Goal: Task Accomplishment & Management: Manage account settings

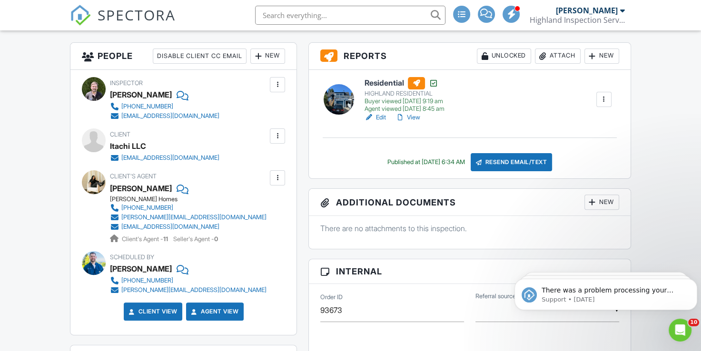
click at [135, 13] on span "SPECTORA" at bounding box center [137, 15] width 78 height 20
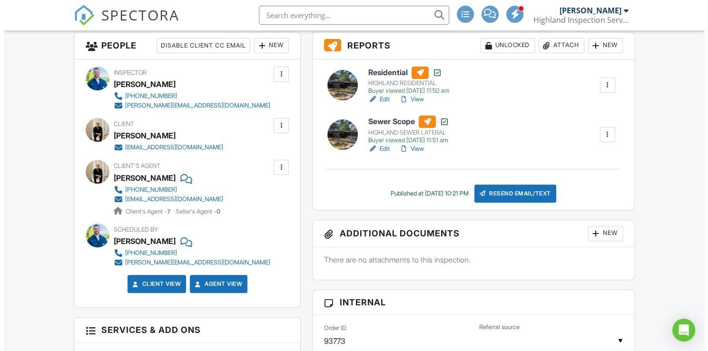
scroll to position [262, 0]
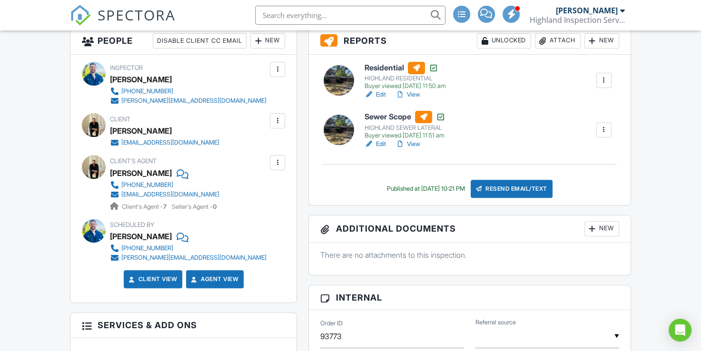
click at [275, 117] on div at bounding box center [278, 121] width 10 height 10
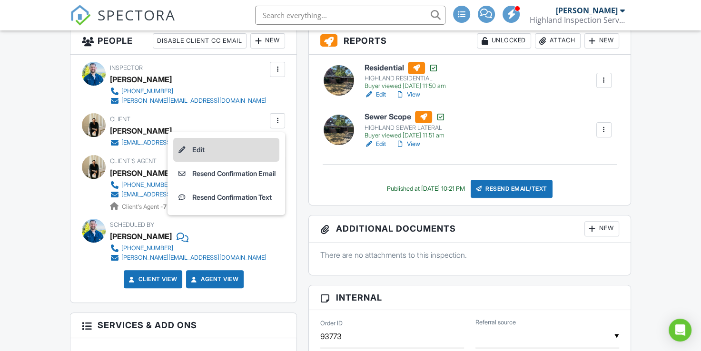
click at [257, 148] on li "Edit" at bounding box center [226, 150] width 106 height 24
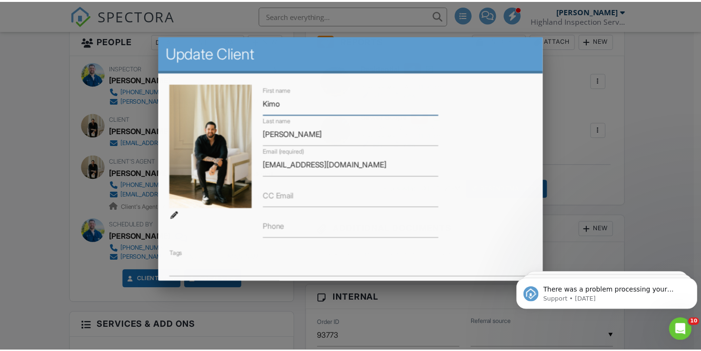
scroll to position [0, 0]
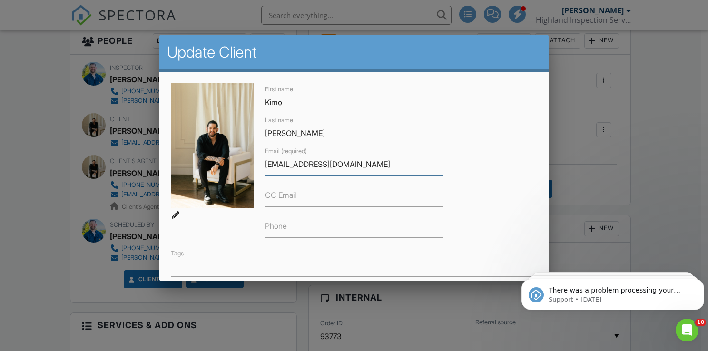
drag, startPoint x: 368, startPoint y: 162, endPoint x: 262, endPoint y: 164, distance: 106.1
click at [262, 164] on div "Email (required) kimo@annecurryhomes.com" at bounding box center [353, 160] width 189 height 31
click at [680, 71] on div at bounding box center [354, 171] width 708 height 439
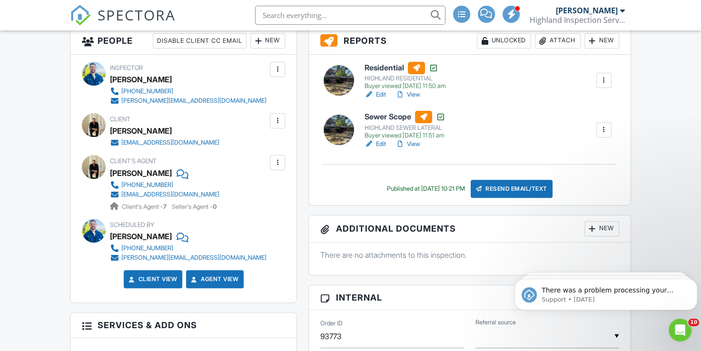
click at [327, 12] on input "text" at bounding box center [350, 15] width 190 height 19
type input "elle"
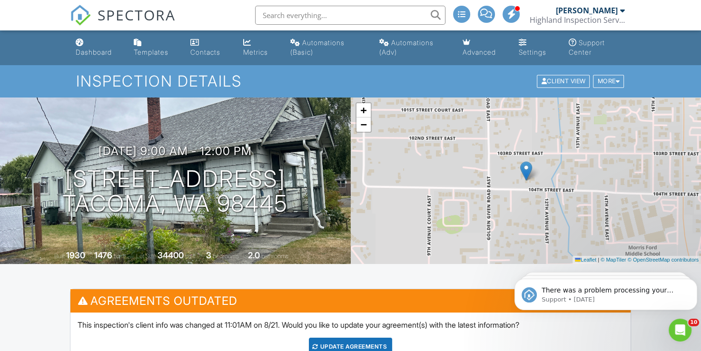
click at [333, 14] on input "text" at bounding box center [350, 15] width 190 height 19
type input "elle"
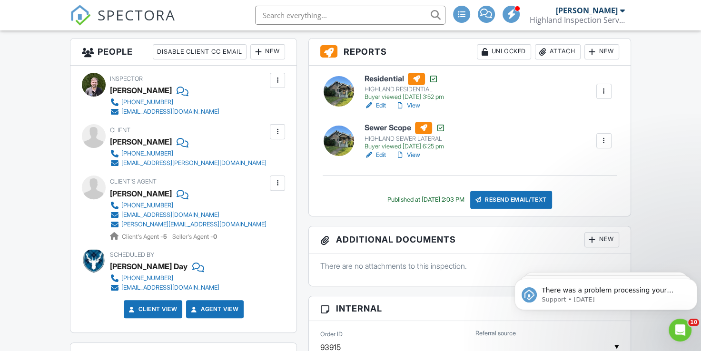
click at [278, 183] on div at bounding box center [278, 183] width 10 height 10
click at [269, 209] on li "Edit" at bounding box center [255, 212] width 49 height 24
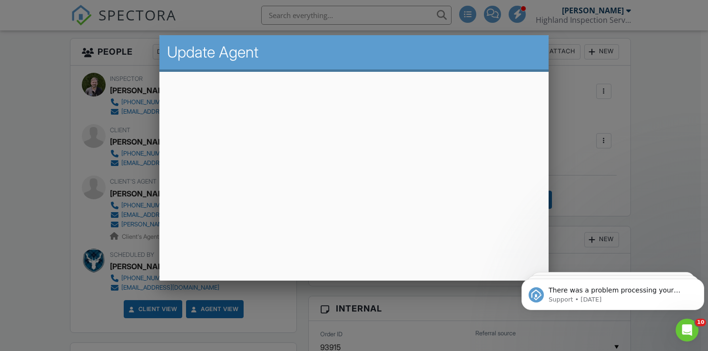
click at [637, 142] on div at bounding box center [354, 171] width 708 height 439
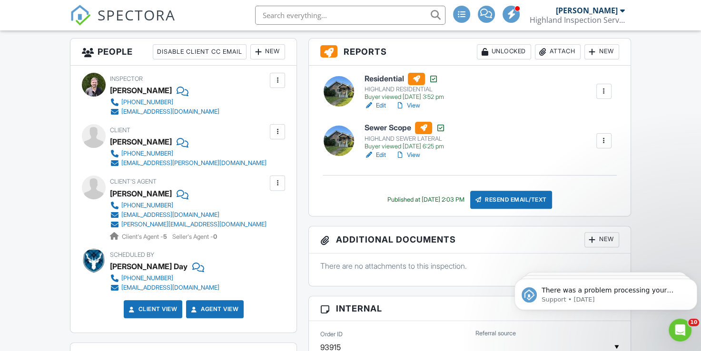
click at [293, 12] on input "text" at bounding box center [350, 15] width 190 height 19
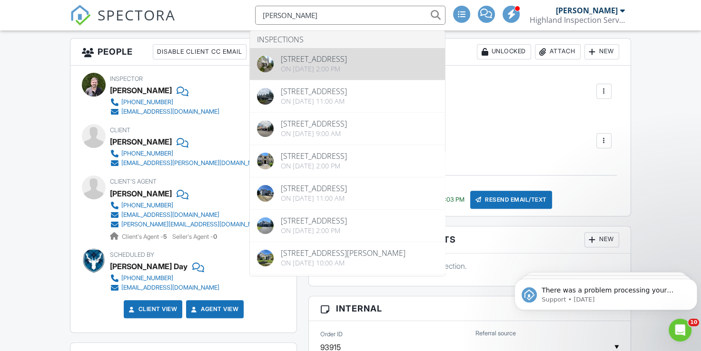
type input "corinne"
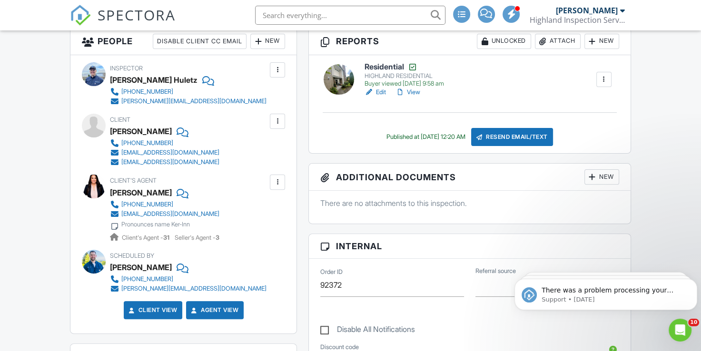
click at [278, 178] on div at bounding box center [278, 182] width 10 height 10
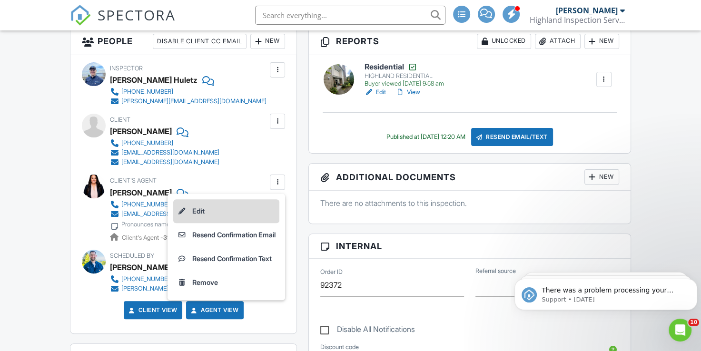
click at [253, 220] on li "Edit" at bounding box center [226, 211] width 106 height 24
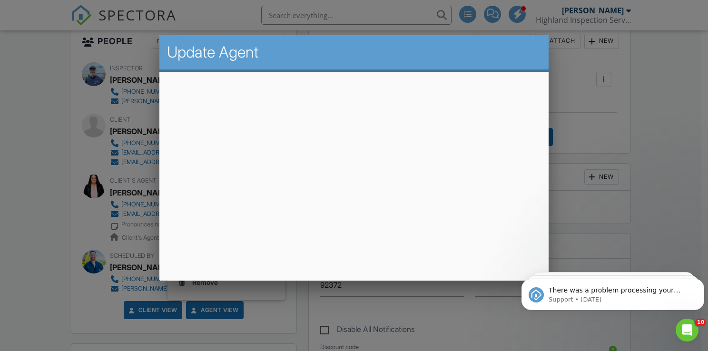
click at [700, 157] on div at bounding box center [354, 171] width 708 height 439
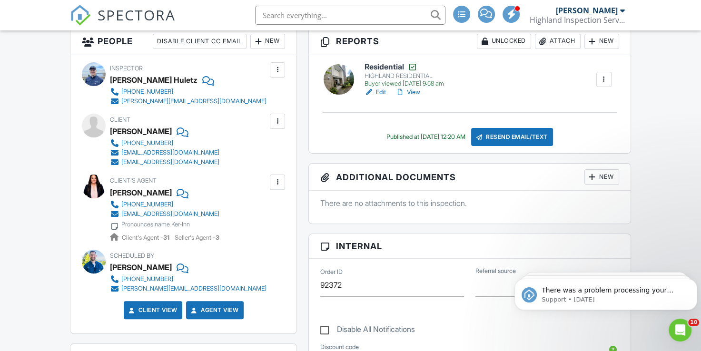
click at [320, 15] on input "text" at bounding box center [350, 15] width 190 height 19
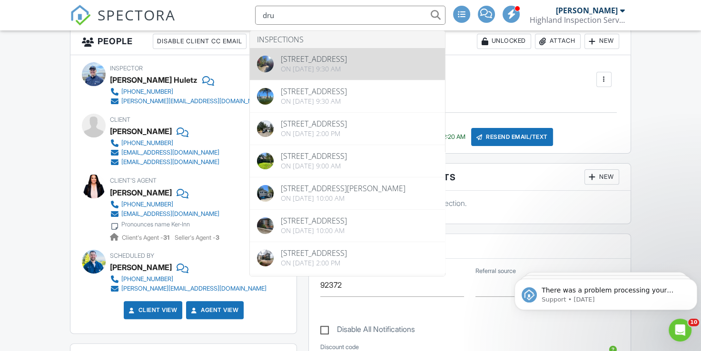
type input "dru"
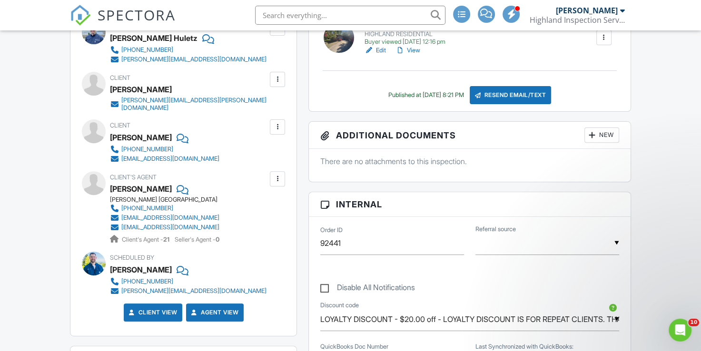
click at [274, 174] on div at bounding box center [278, 179] width 10 height 10
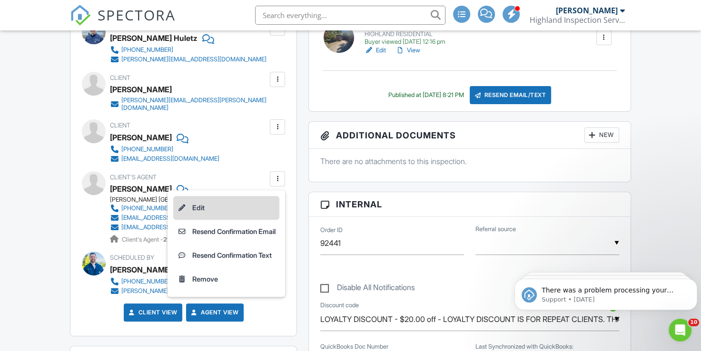
click at [229, 196] on li "Edit" at bounding box center [226, 208] width 106 height 24
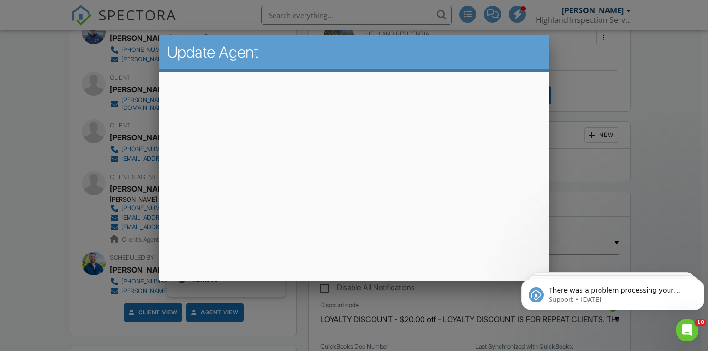
click at [619, 161] on div at bounding box center [354, 171] width 708 height 439
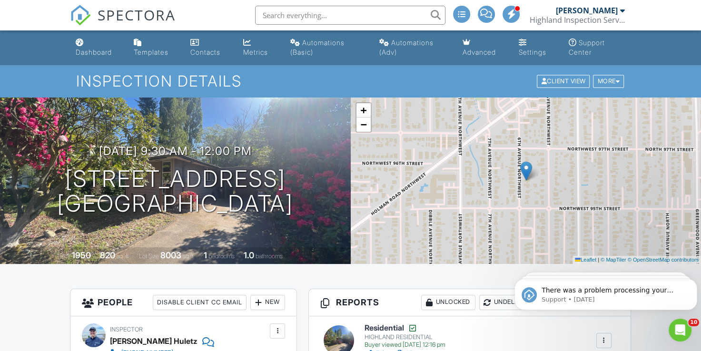
click at [325, 7] on input "text" at bounding box center [350, 15] width 190 height 19
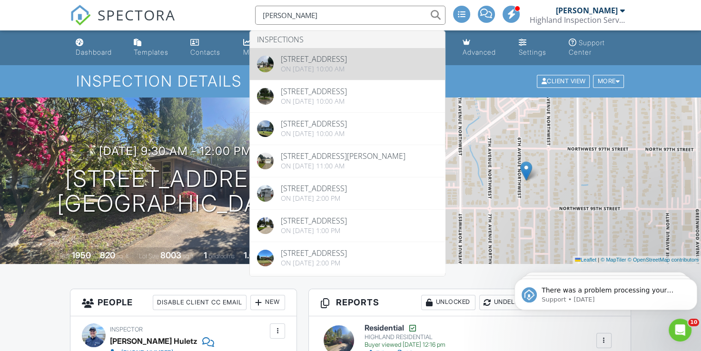
type input "cortney"
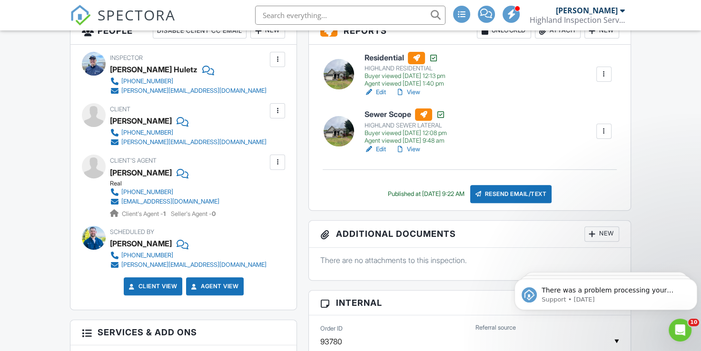
click at [278, 164] on div at bounding box center [278, 163] width 10 height 10
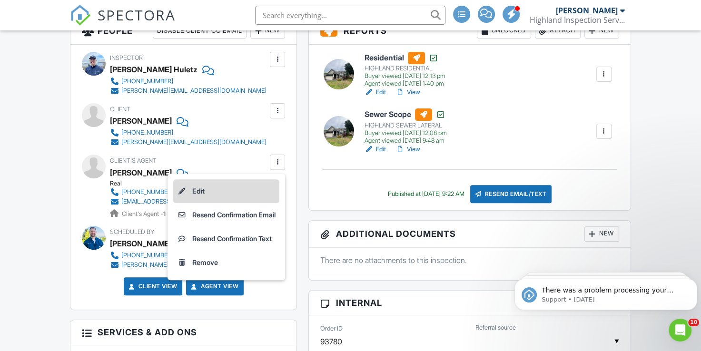
click at [263, 181] on li "Edit" at bounding box center [226, 191] width 106 height 24
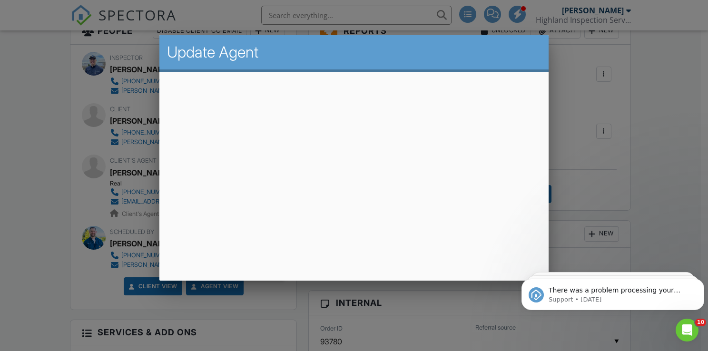
click at [636, 153] on div at bounding box center [354, 171] width 708 height 439
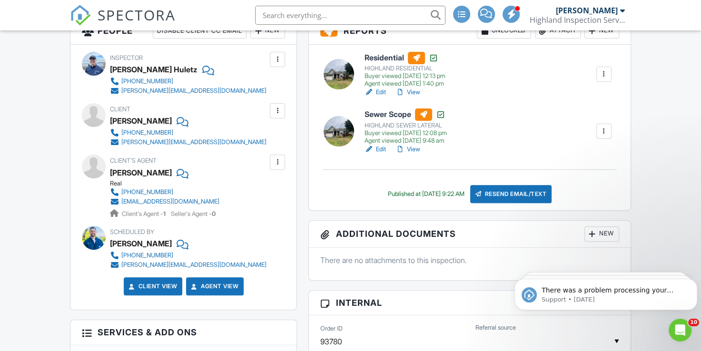
click at [277, 15] on input "text" at bounding box center [350, 15] width 190 height 19
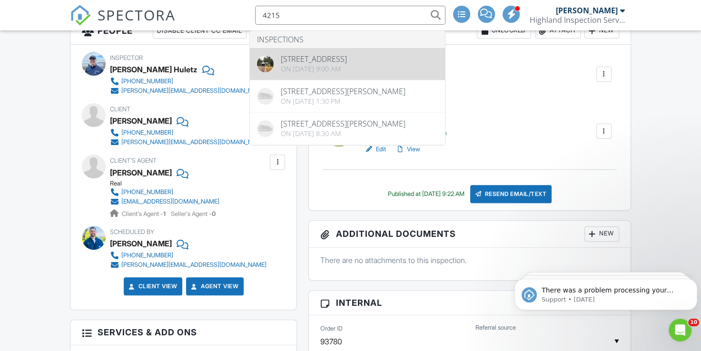
type input "4215"
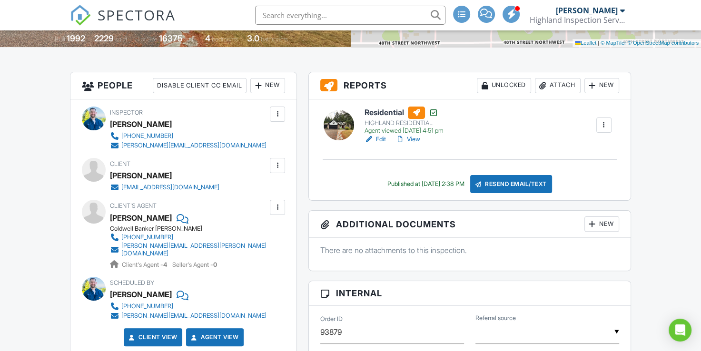
scroll to position [239, 0]
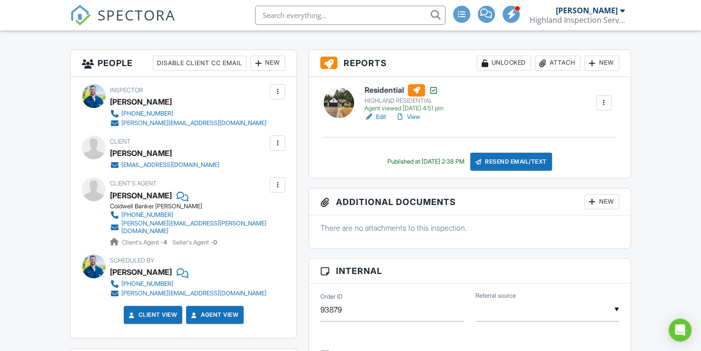
click at [413, 115] on link "View" at bounding box center [407, 117] width 25 height 10
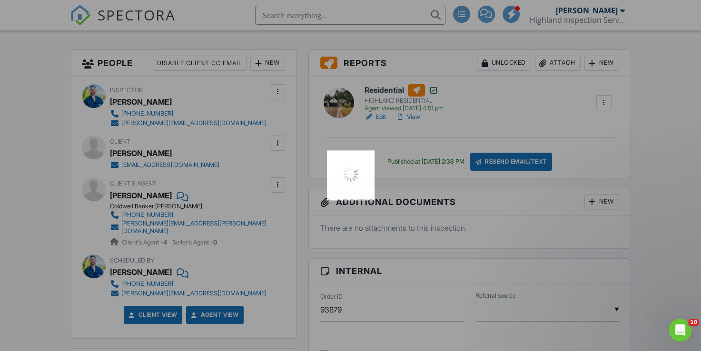
scroll to position [0, 0]
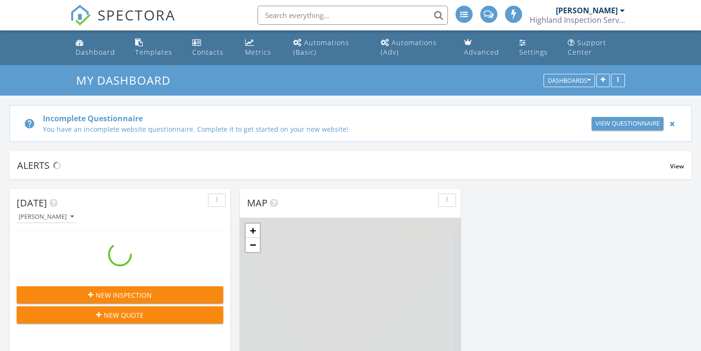
scroll to position [1523, 716]
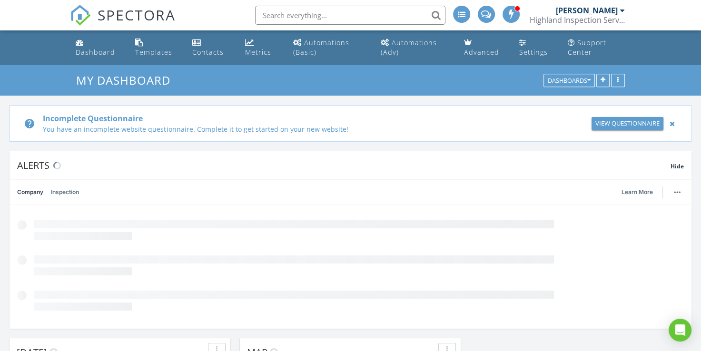
click at [294, 17] on input "text" at bounding box center [350, 15] width 190 height 19
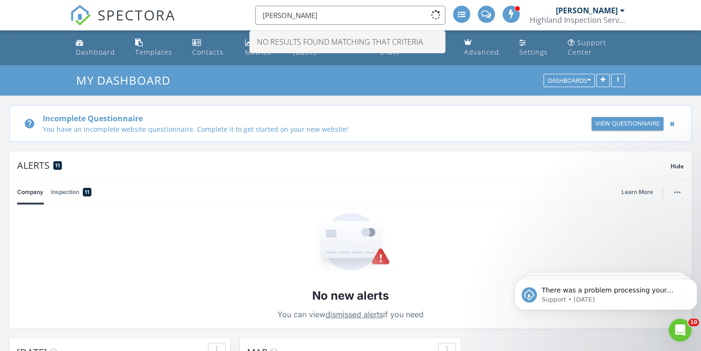
scroll to position [0, 0]
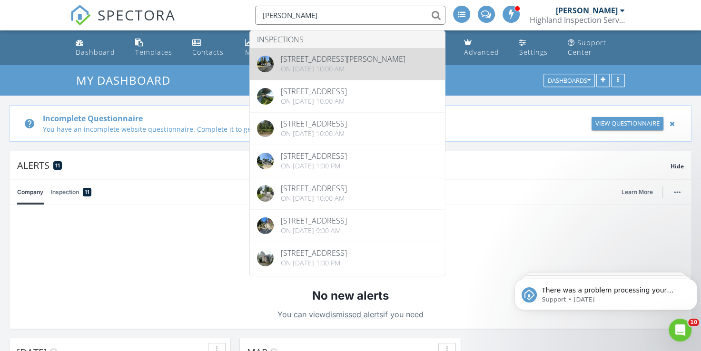
type input "gwen"
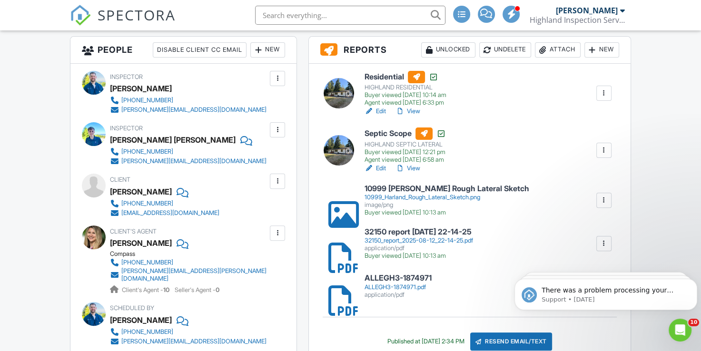
click at [277, 229] on div at bounding box center [278, 233] width 10 height 10
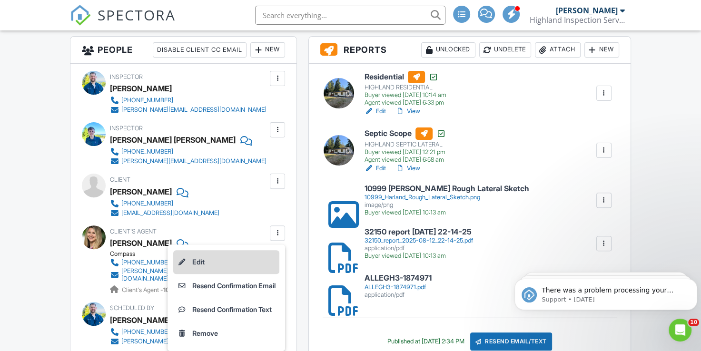
click at [247, 258] on li "Edit" at bounding box center [226, 262] width 106 height 24
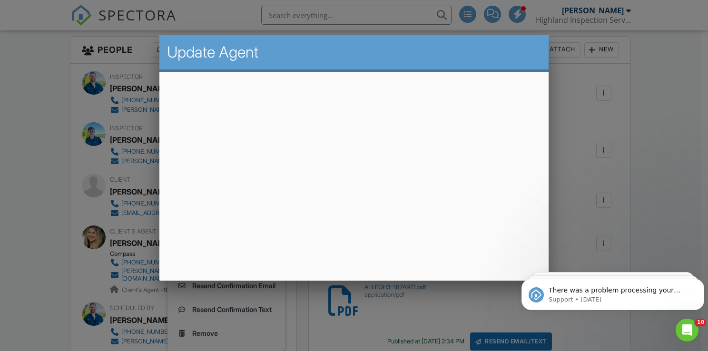
click at [681, 191] on div at bounding box center [354, 171] width 708 height 439
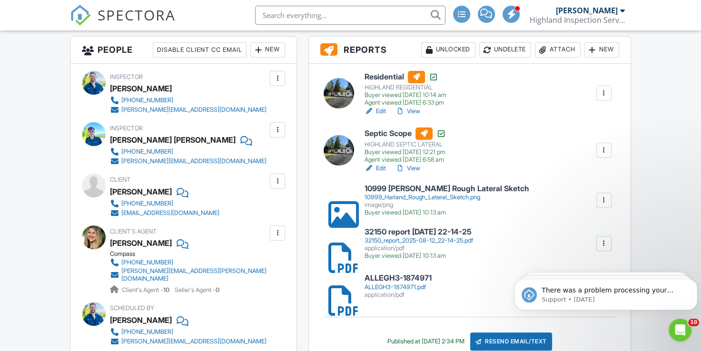
click at [136, 14] on span "SPECTORA" at bounding box center [137, 15] width 78 height 20
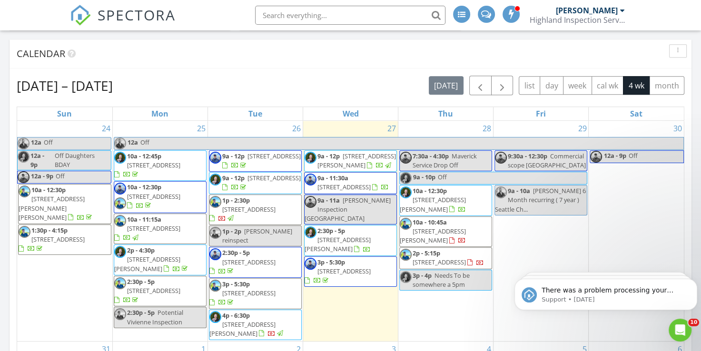
scroll to position [590, 0]
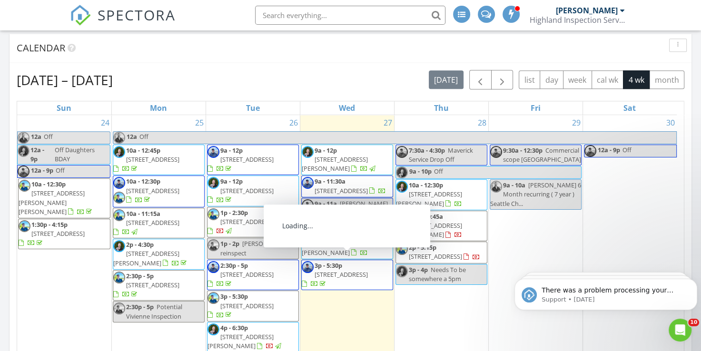
click at [346, 270] on span "530 4th Ave W 205, Seattle 98119" at bounding box center [341, 274] width 53 height 9
